Goal: Check status: Check status

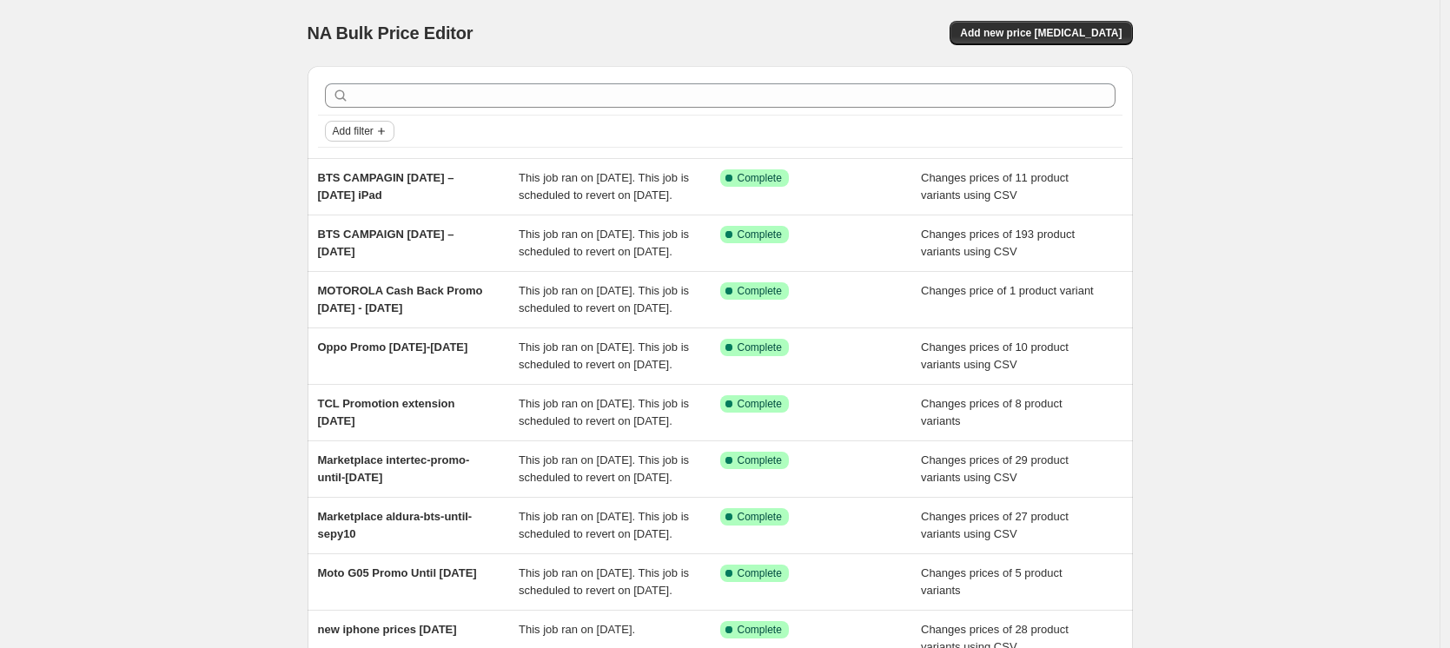
click at [388, 134] on icon "Add filter" at bounding box center [381, 131] width 14 height 14
click at [380, 162] on span "Job status" at bounding box center [363, 165] width 51 height 13
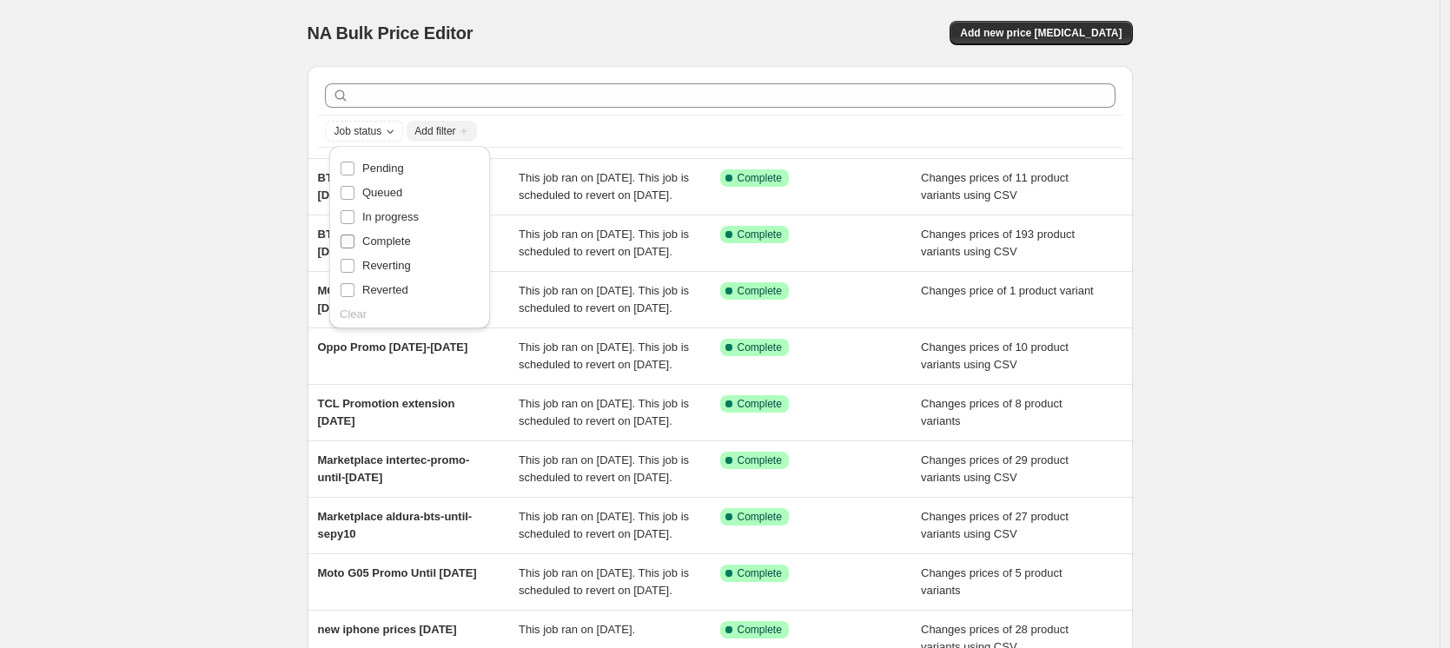
click at [348, 241] on input "Complete" at bounding box center [347, 241] width 14 height 14
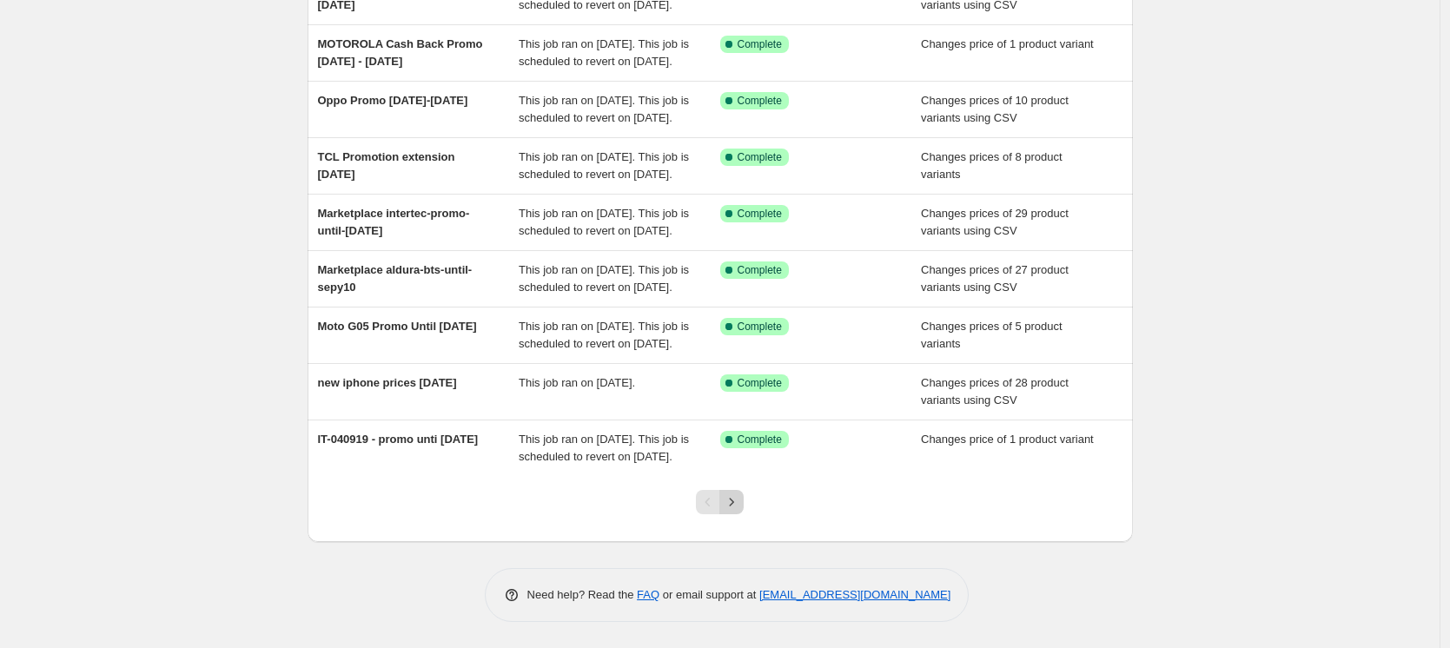
click at [740, 501] on icon "Next" at bounding box center [731, 501] width 17 height 17
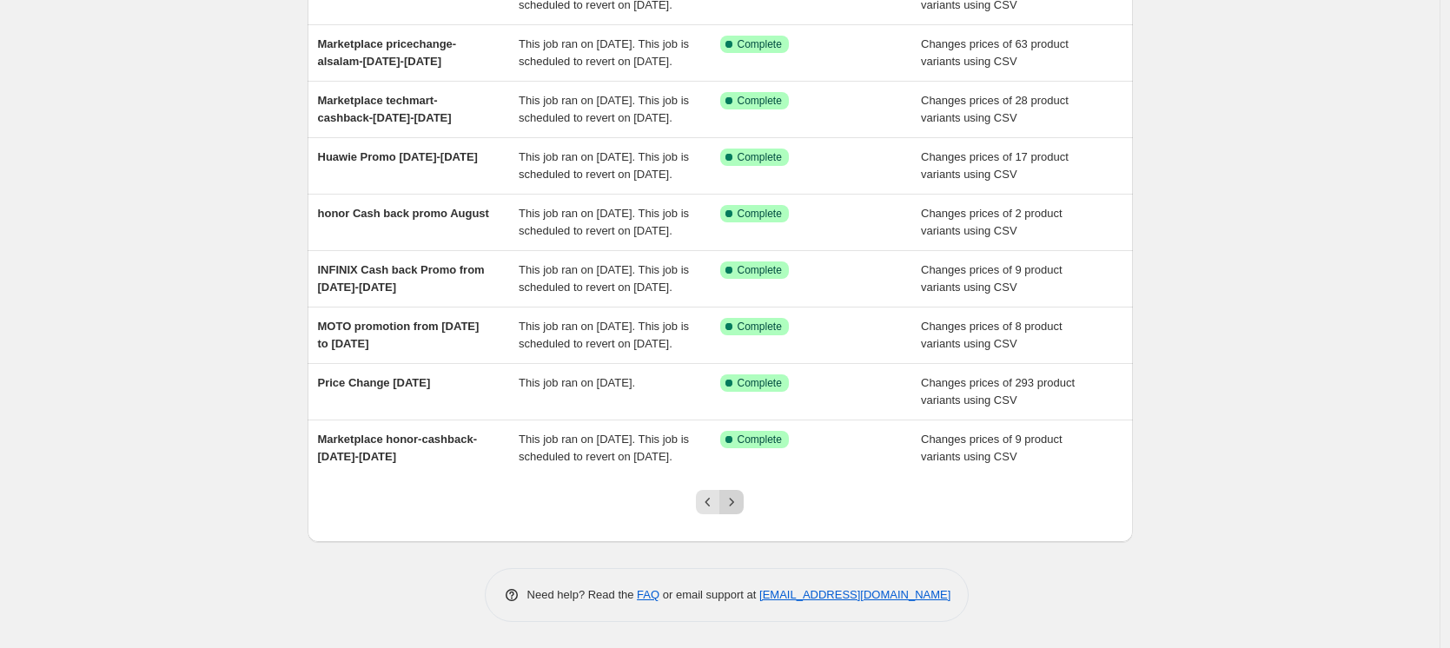
click at [736, 507] on icon "Next" at bounding box center [731, 501] width 17 height 17
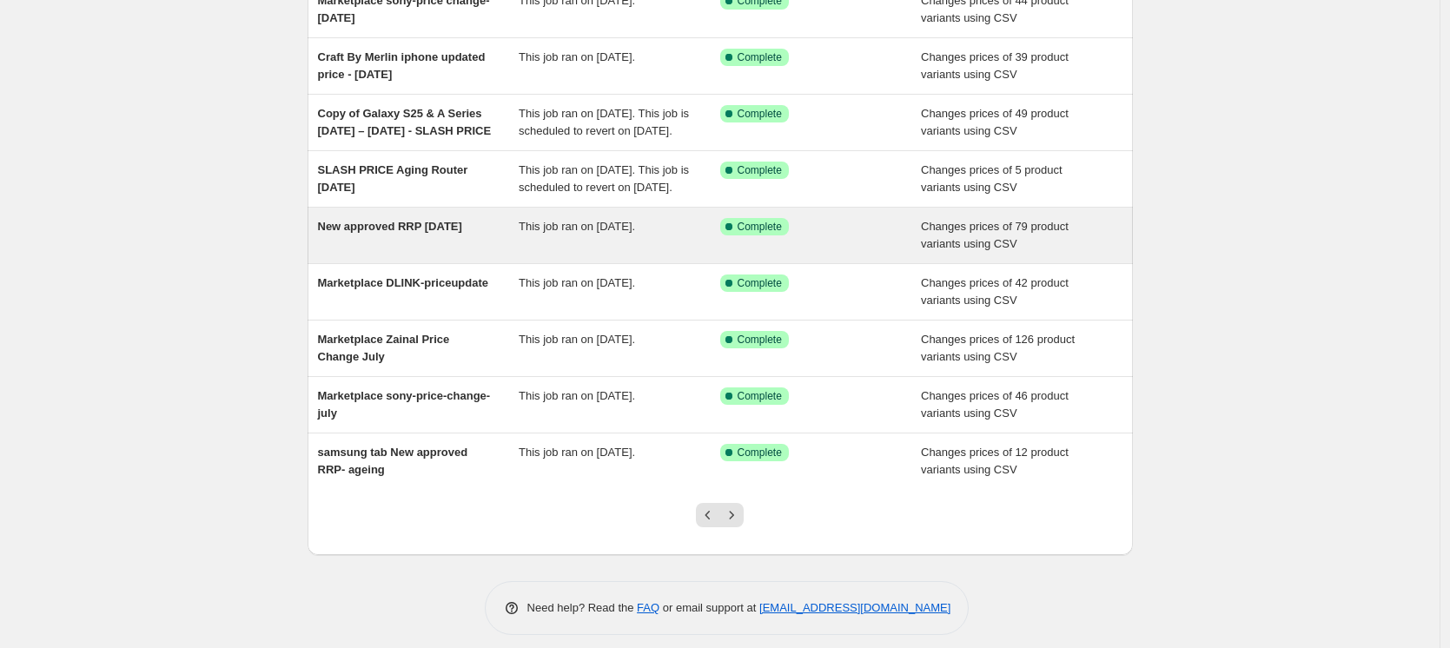
scroll to position [281, 0]
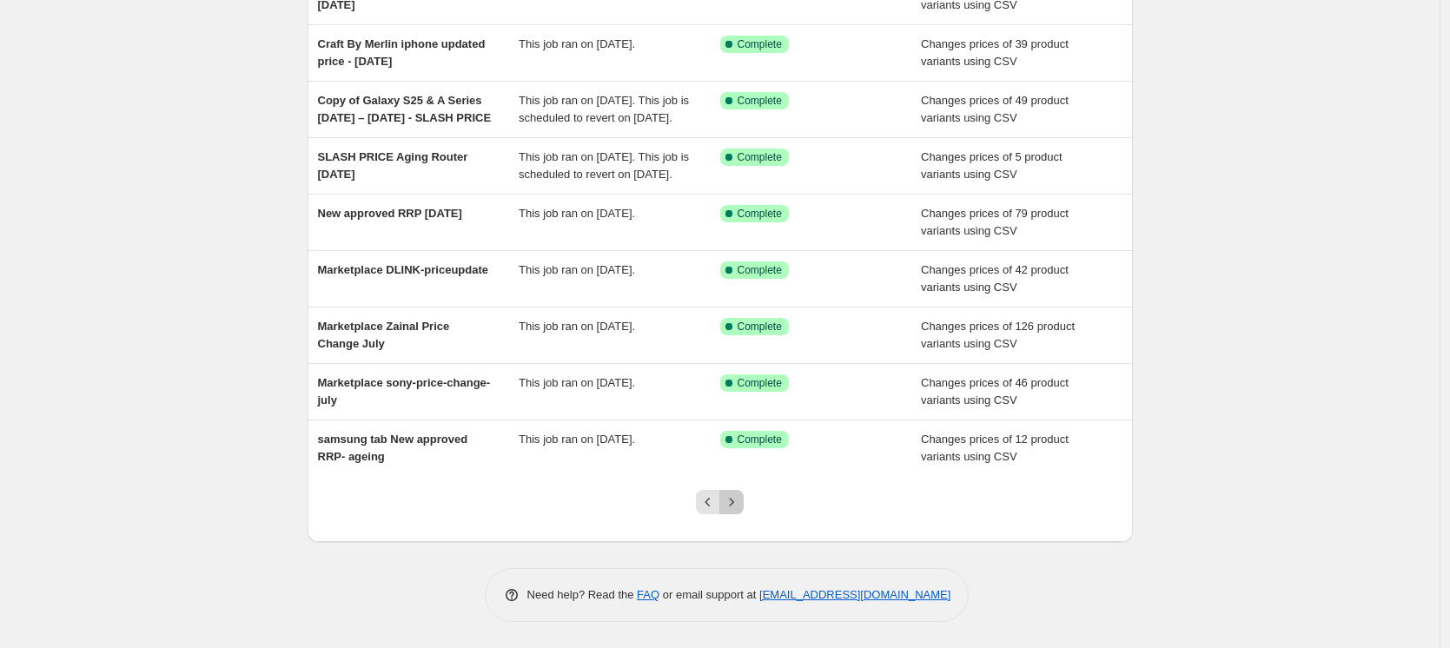
click at [736, 505] on icon "Next" at bounding box center [731, 501] width 17 height 17
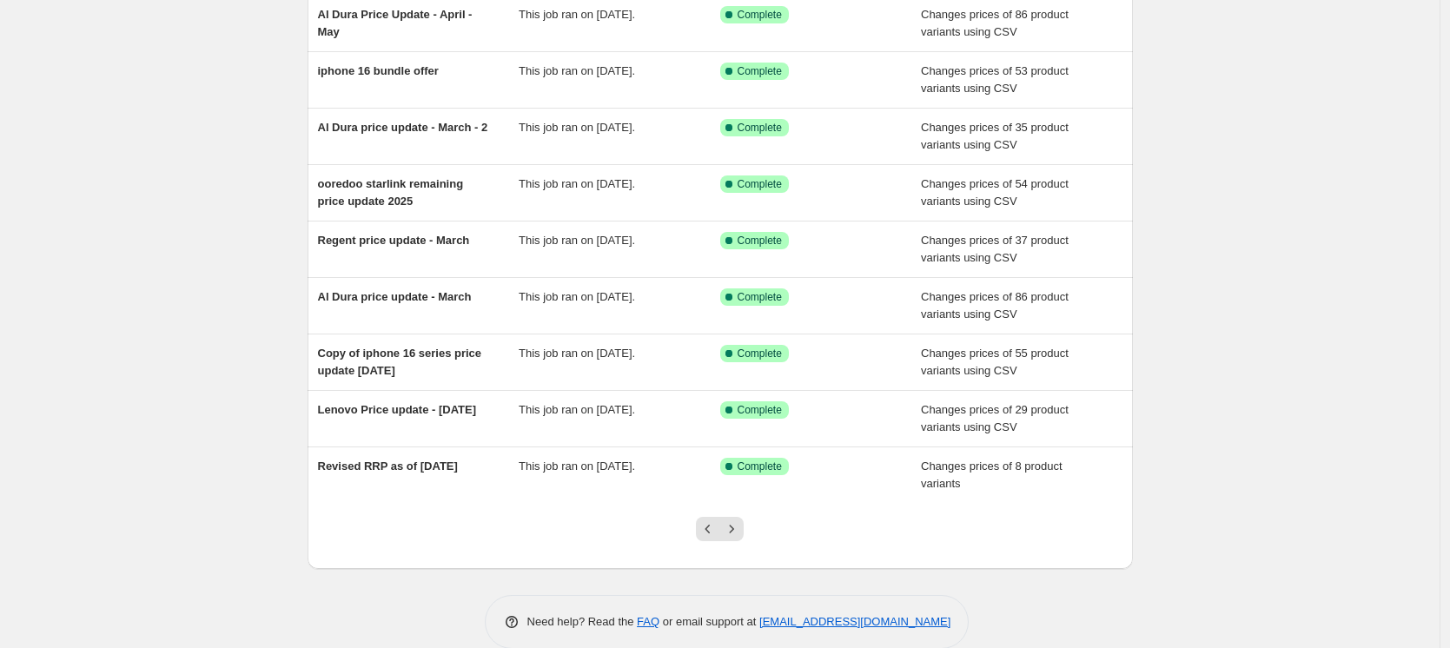
scroll to position [264, 0]
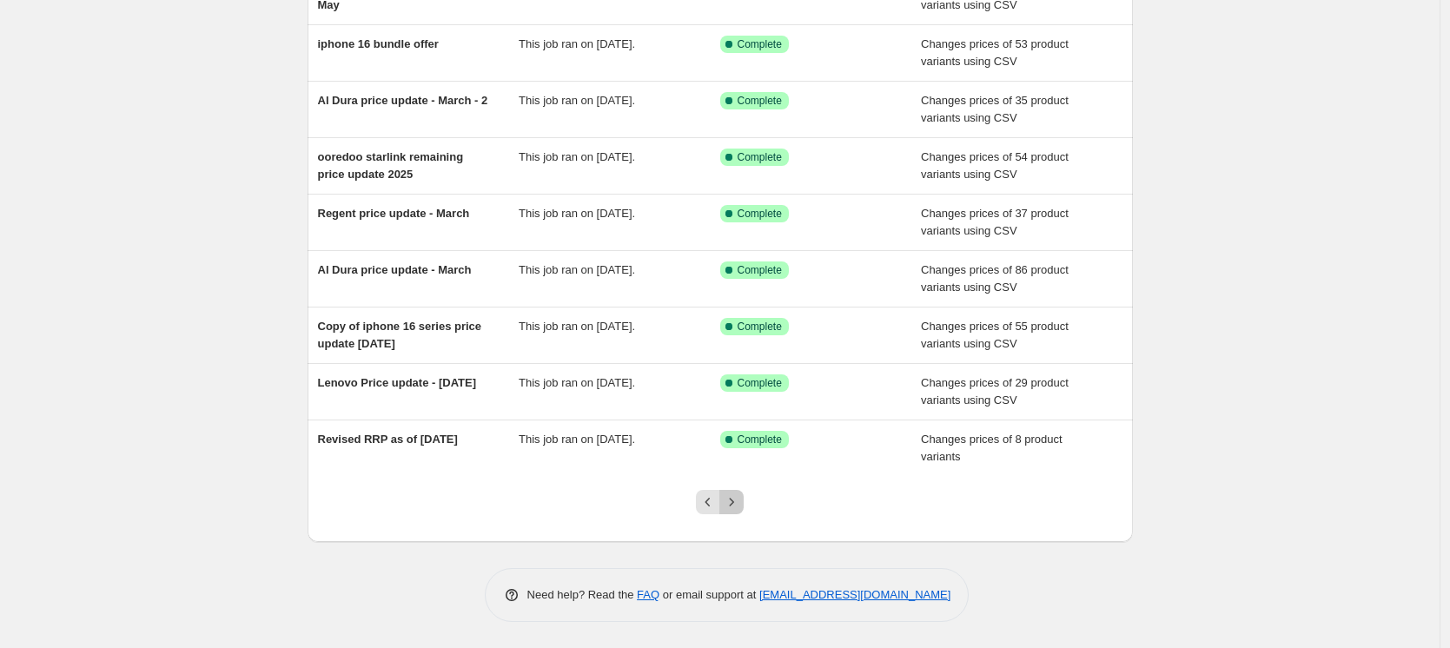
click at [740, 510] on icon "Next" at bounding box center [731, 501] width 17 height 17
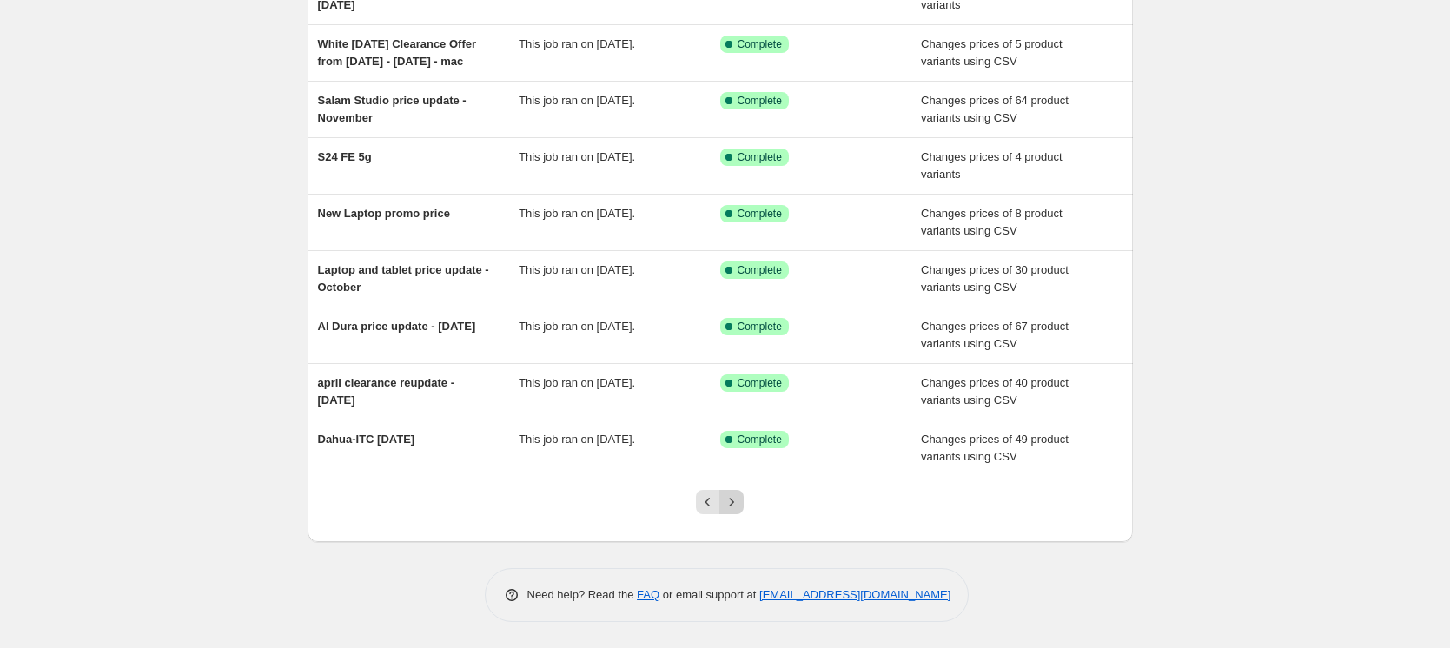
click at [728, 504] on icon "Next" at bounding box center [731, 501] width 17 height 17
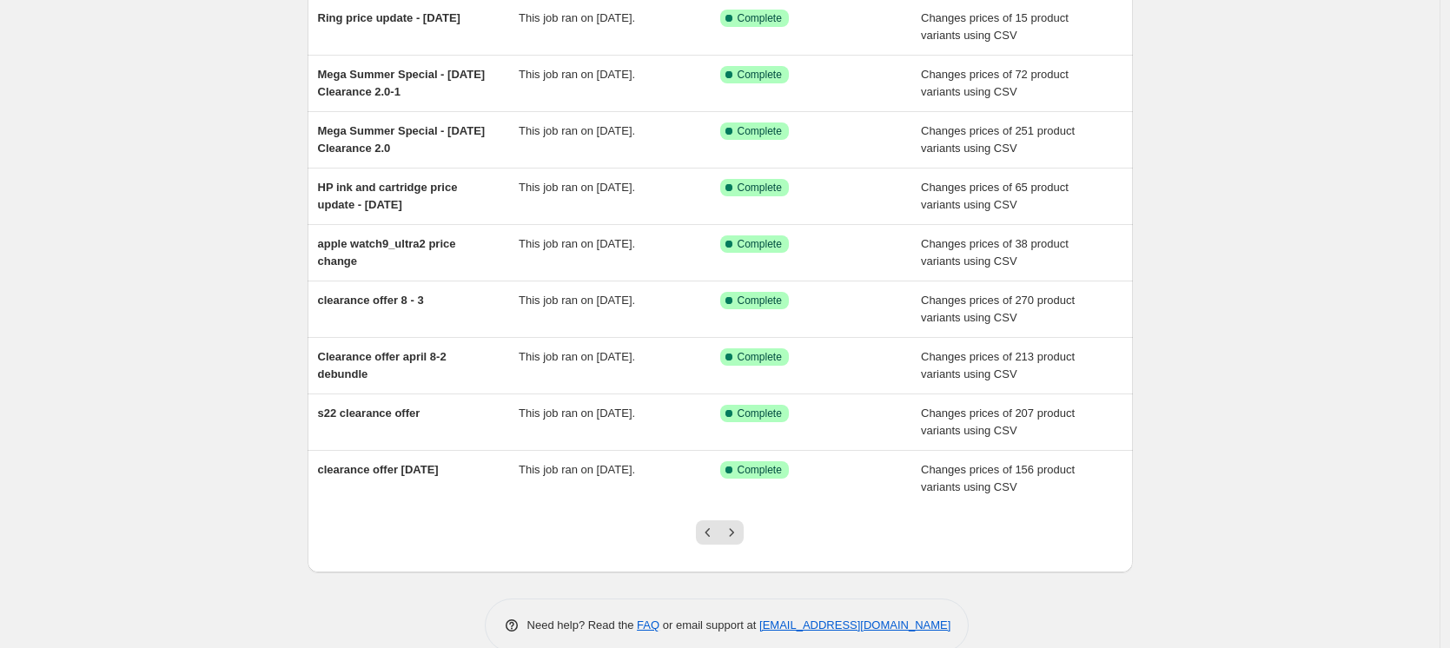
scroll to position [247, 0]
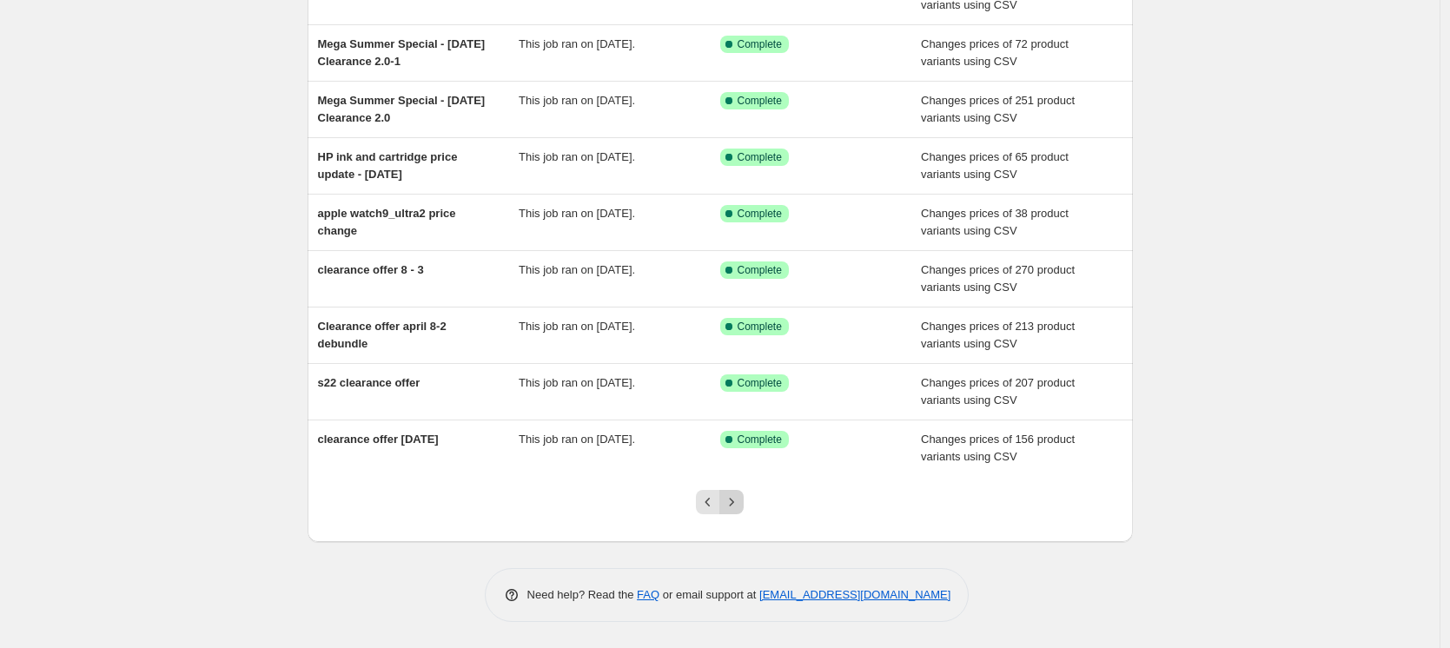
click at [740, 506] on icon "Next" at bounding box center [731, 501] width 17 height 17
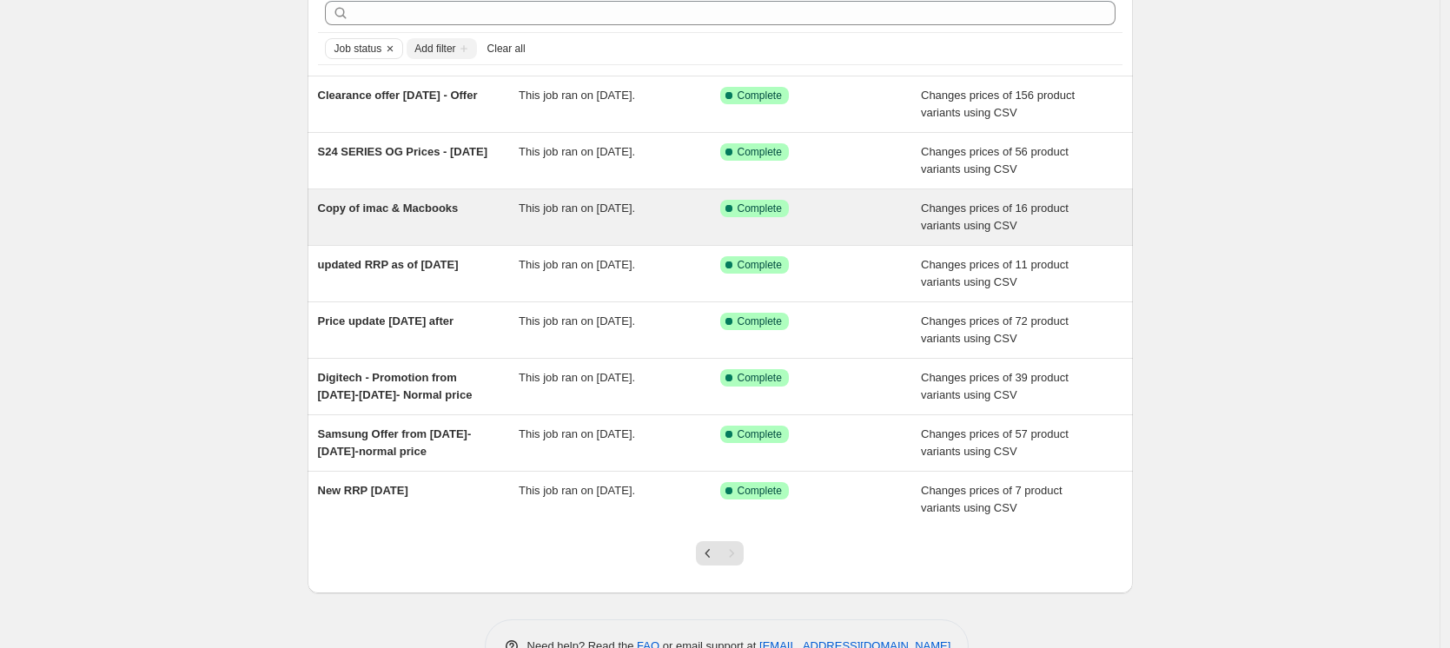
scroll to position [71, 0]
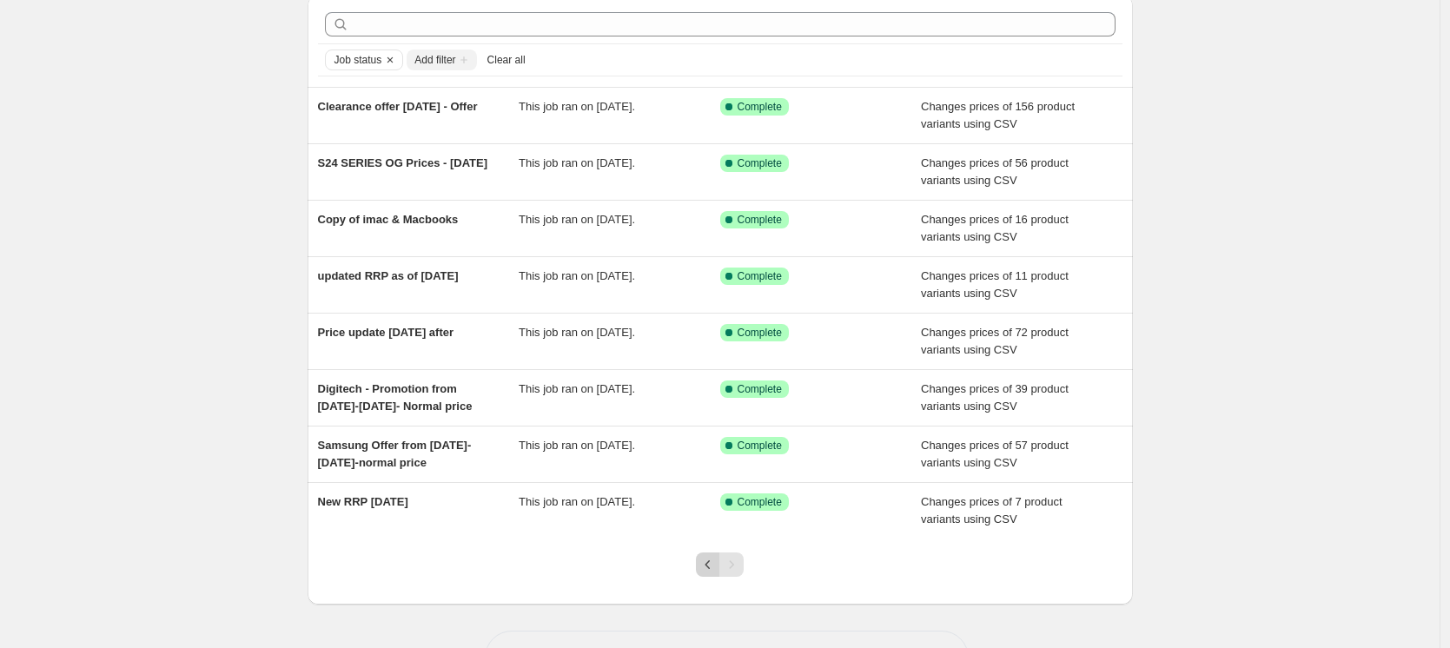
click at [710, 564] on icon "Previous" at bounding box center [707, 564] width 17 height 17
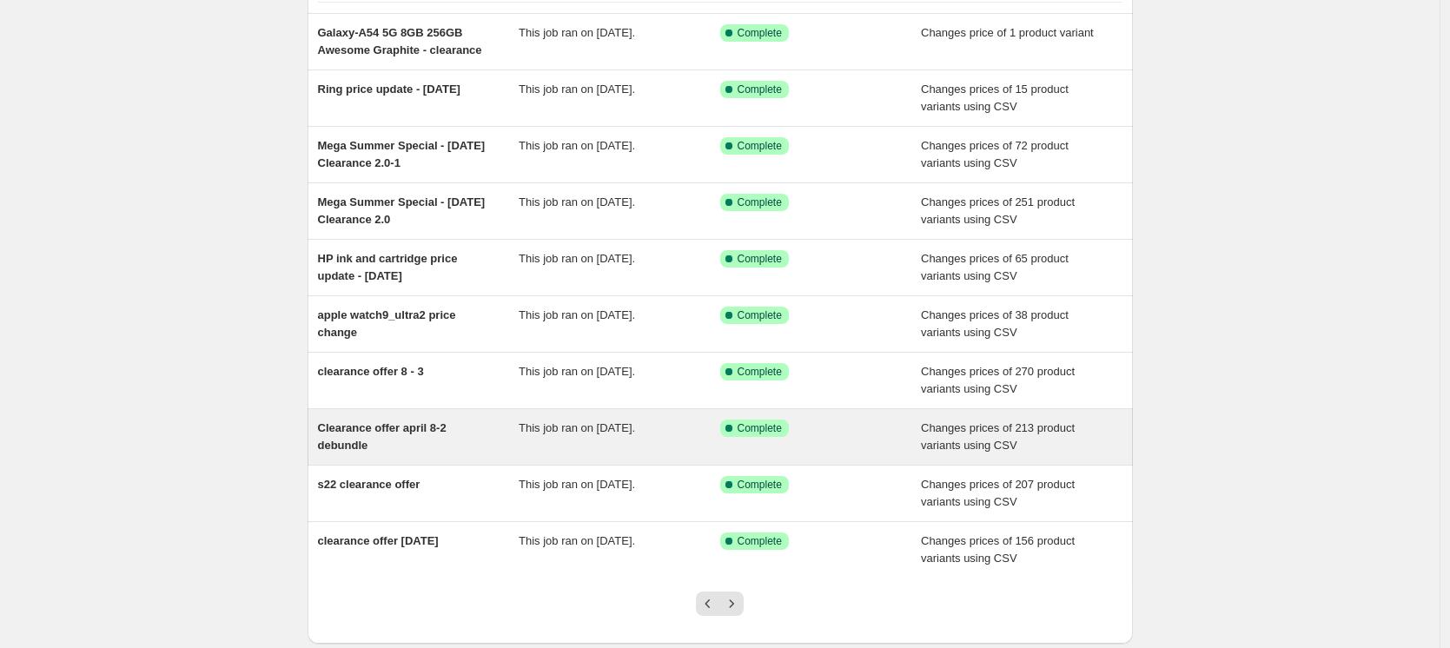
scroll to position [163, 0]
